Goal: Use online tool/utility: Utilize a website feature to perform a specific function

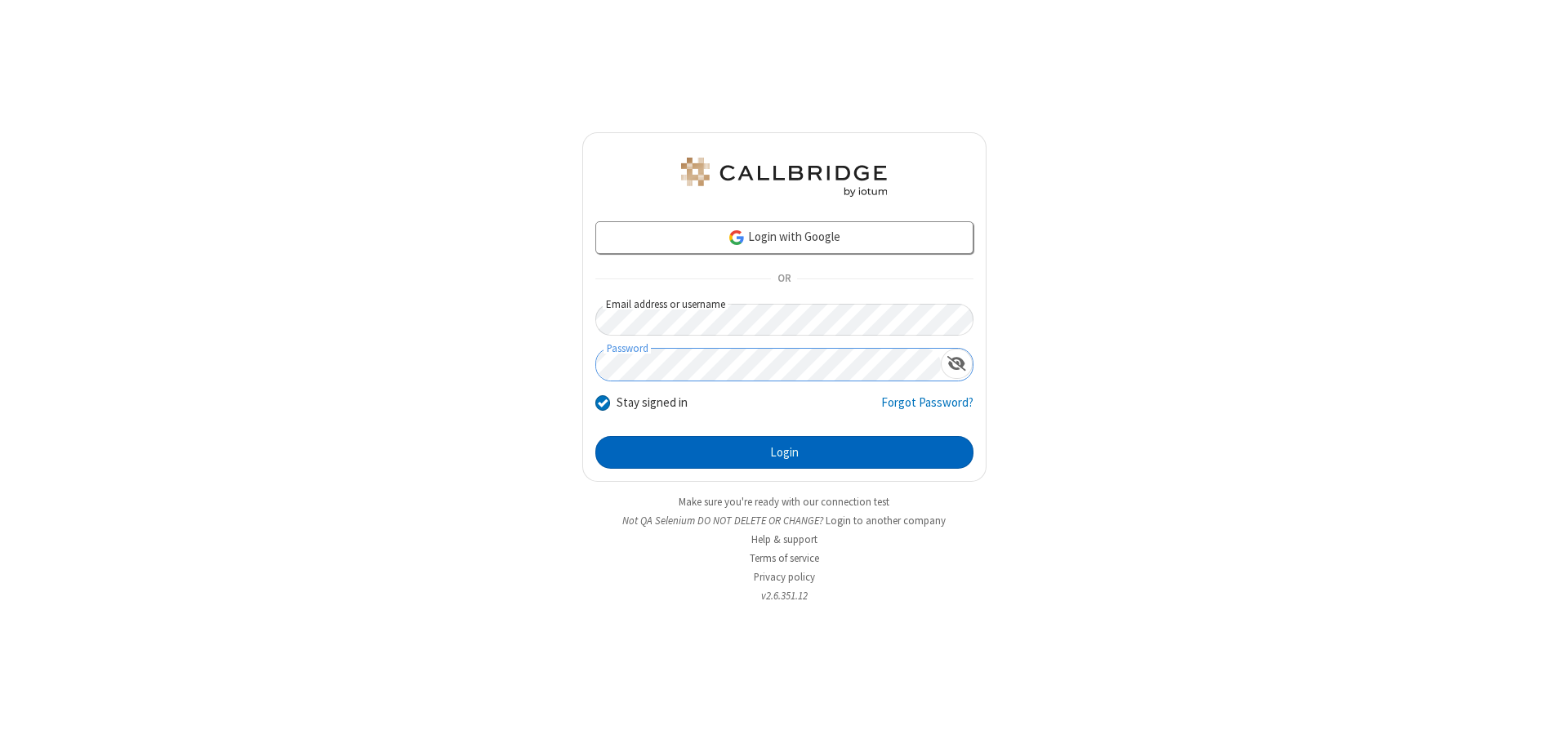
click at [784, 453] on button "Login" at bounding box center [784, 452] width 378 height 33
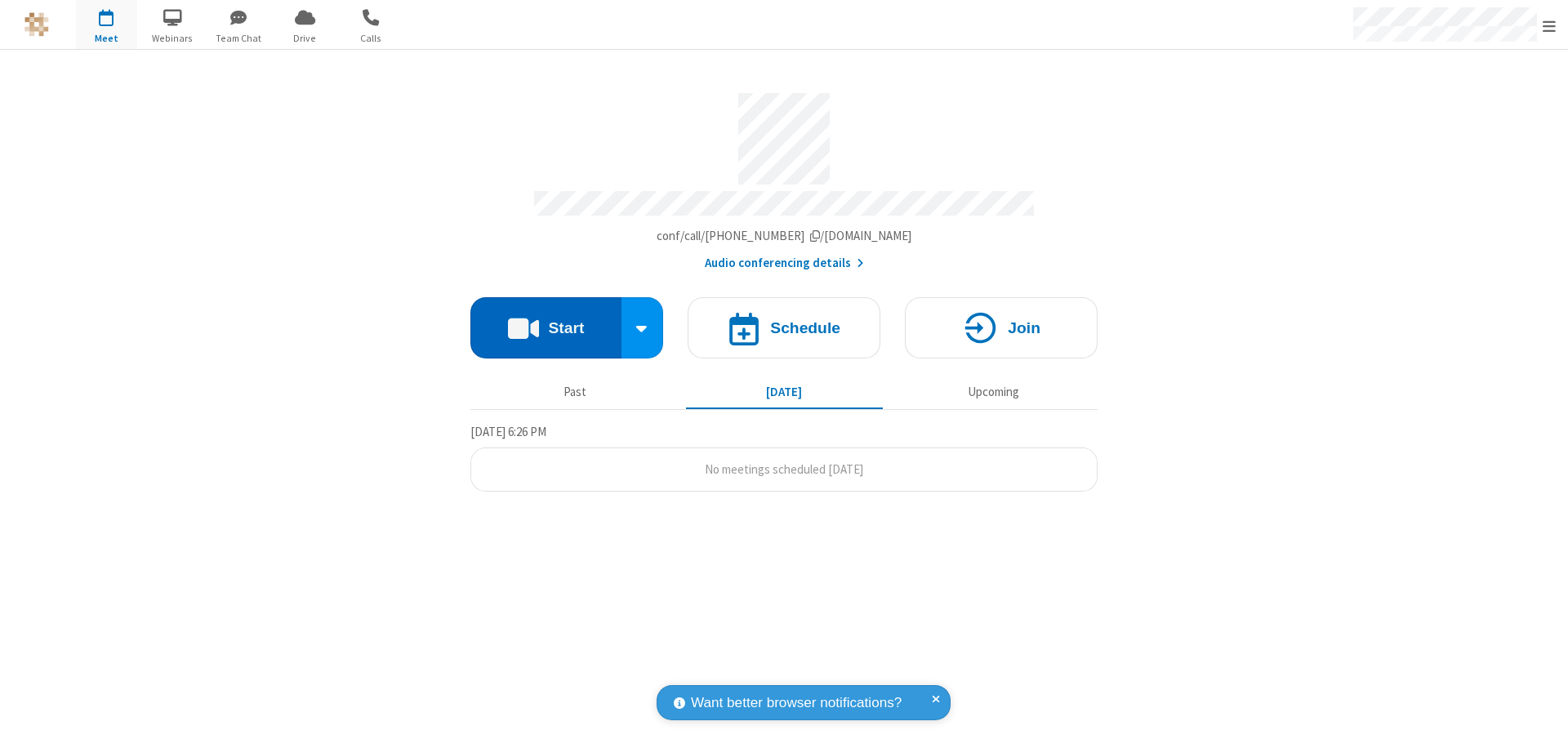
click at [545, 320] on button "Start" at bounding box center [546, 328] width 151 height 62
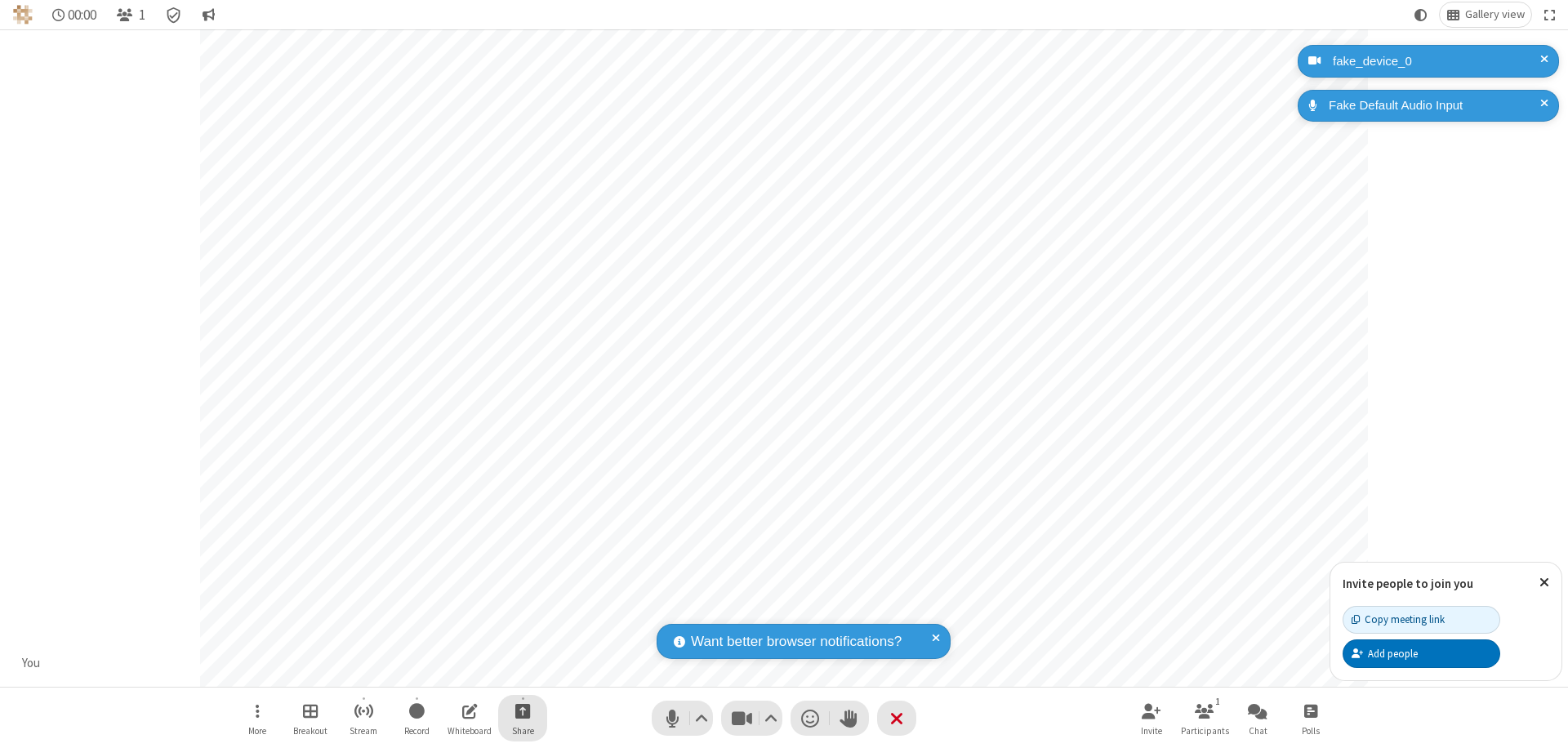
click at [522, 711] on span "Start sharing" at bounding box center [523, 711] width 16 height 21
click at [522, 611] on span "Share additional camera" at bounding box center [532, 615] width 121 height 14
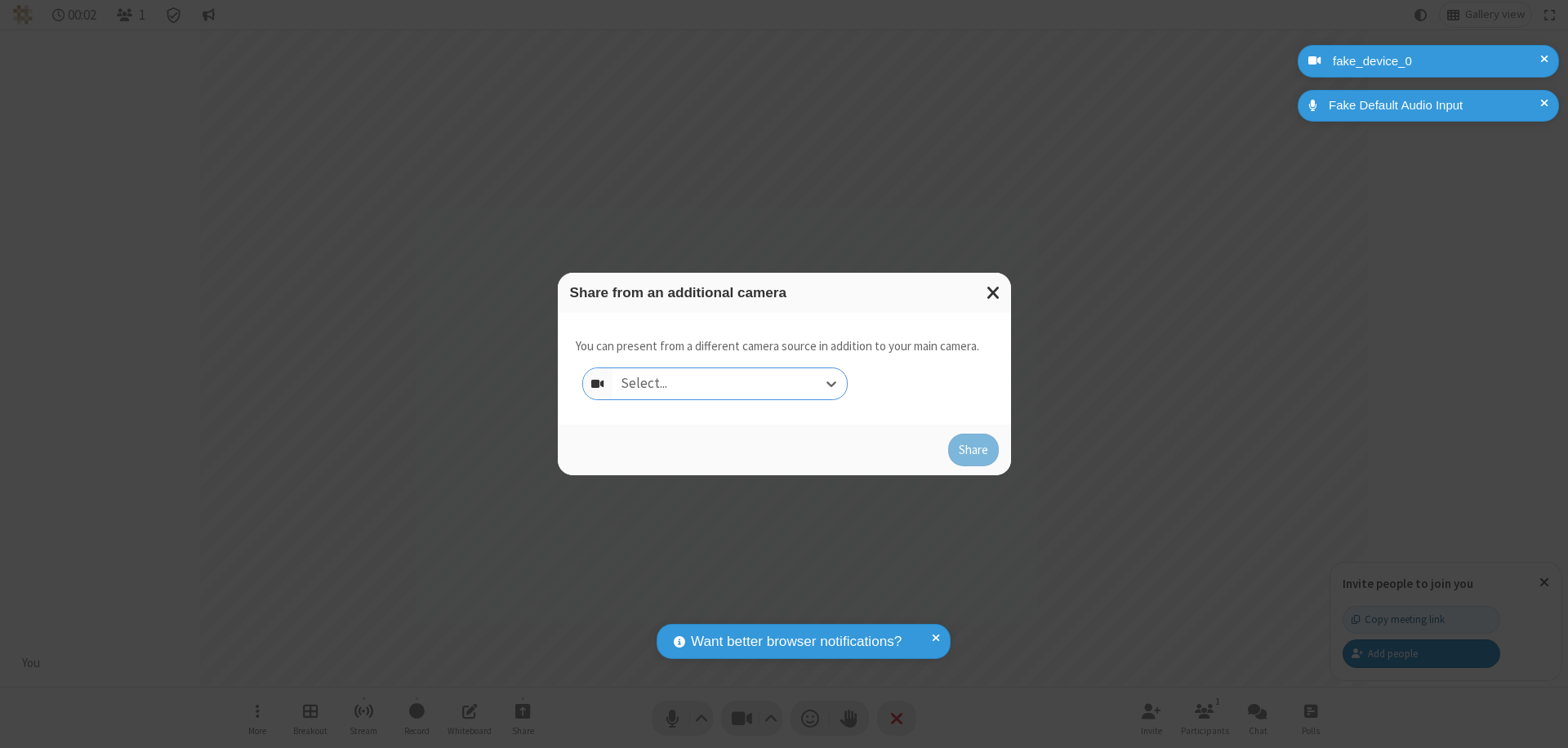
click at [730, 384] on div "Select..." at bounding box center [730, 383] width 234 height 31
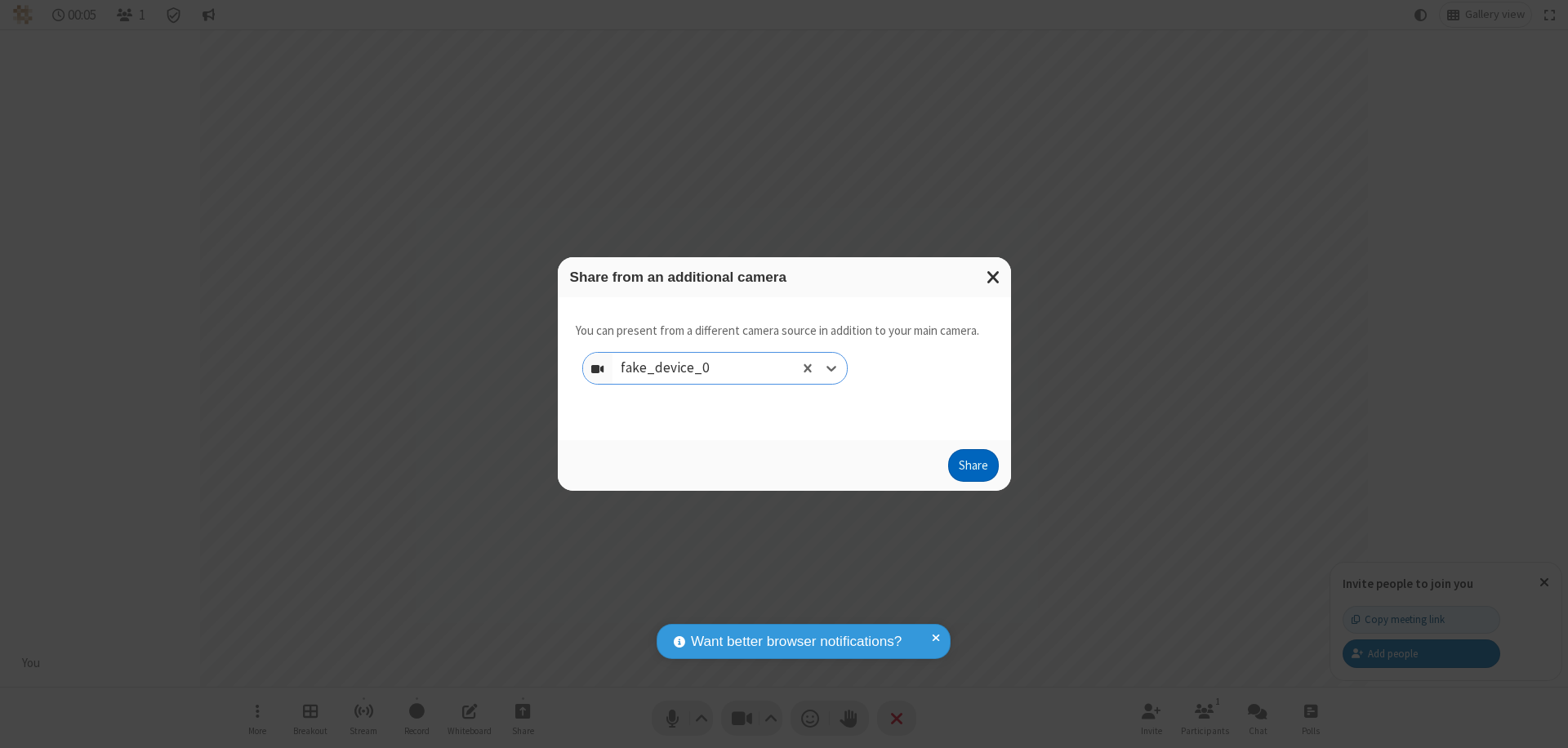
click at [973, 469] on button "Share" at bounding box center [973, 465] width 51 height 33
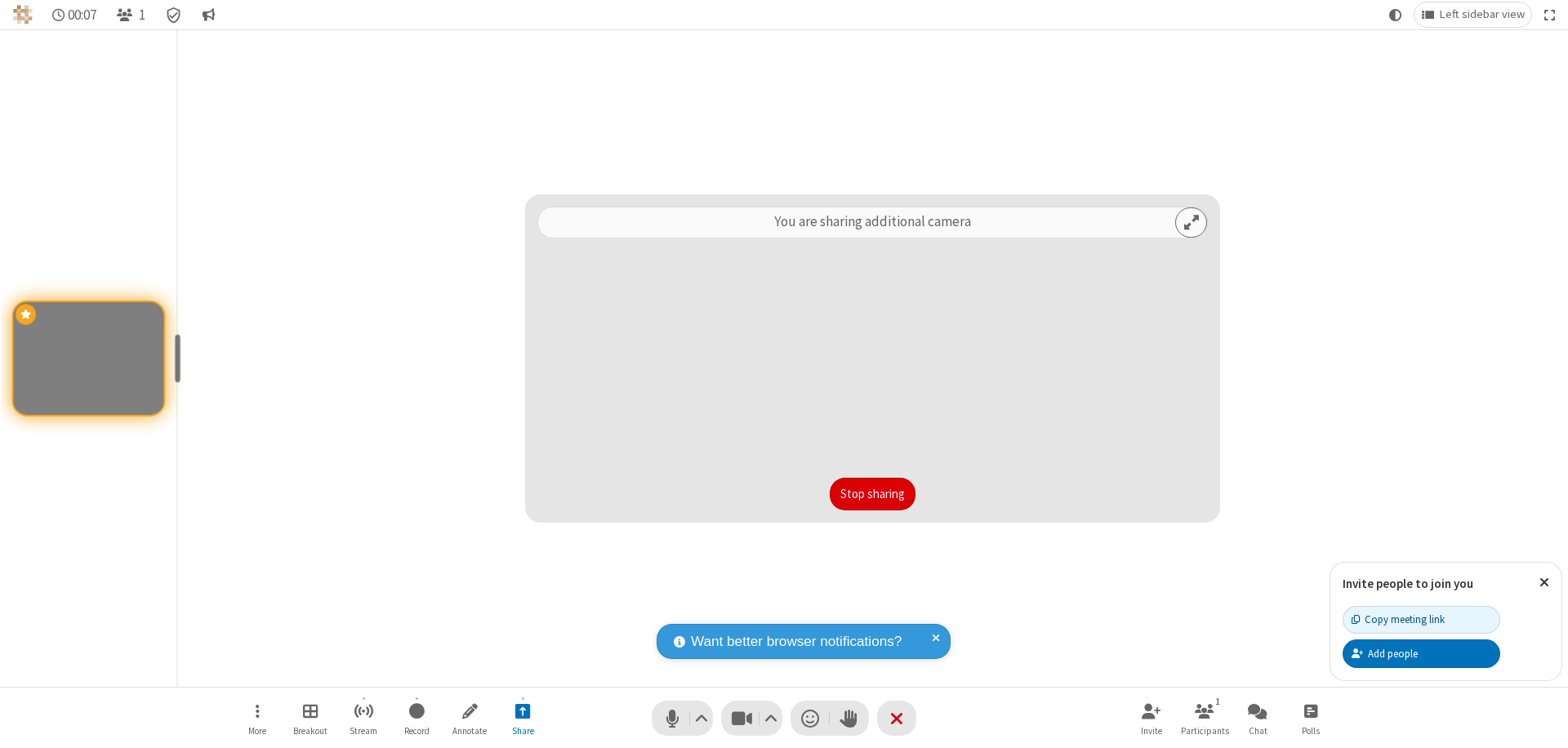
click at [873, 495] on button "Stop sharing" at bounding box center [873, 494] width 85 height 33
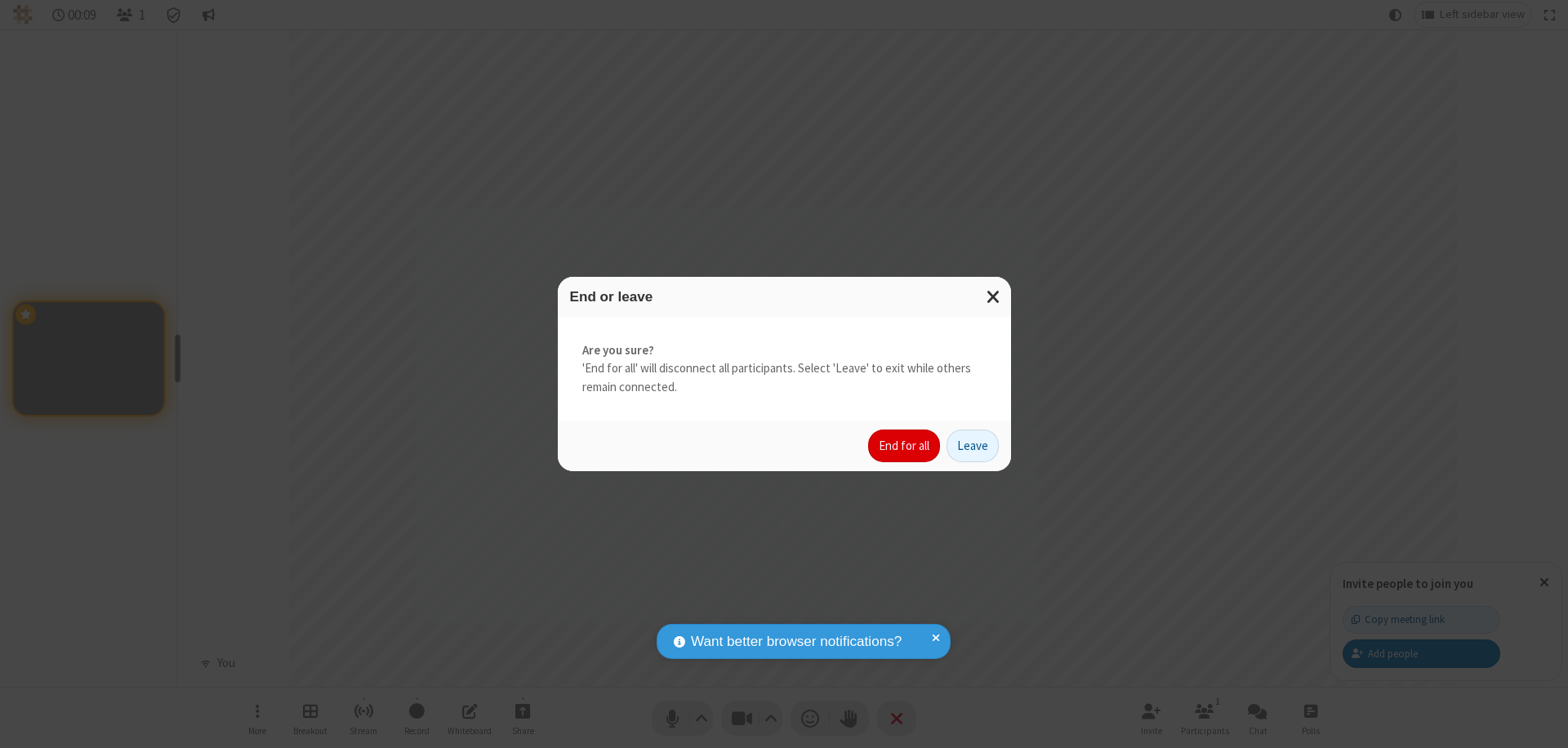
click at [905, 446] on button "End for all" at bounding box center [904, 446] width 71 height 33
